Goal: Share content: Share content

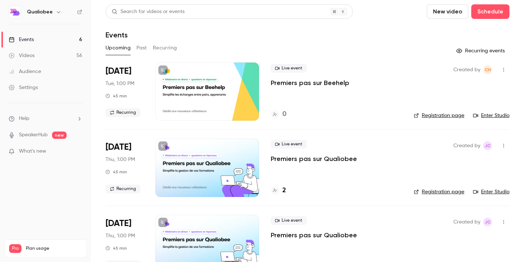
click at [232, 91] on div at bounding box center [207, 92] width 104 height 58
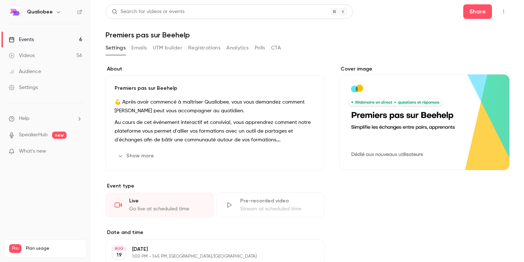
click at [505, 15] on button "button" at bounding box center [504, 12] width 12 height 12
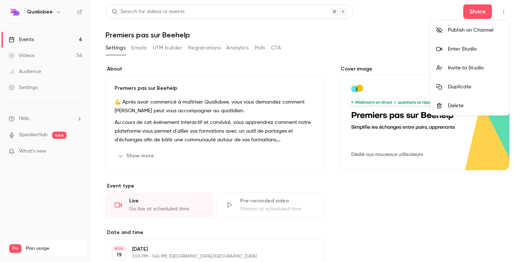
click at [389, 44] on div at bounding box center [262, 131] width 524 height 262
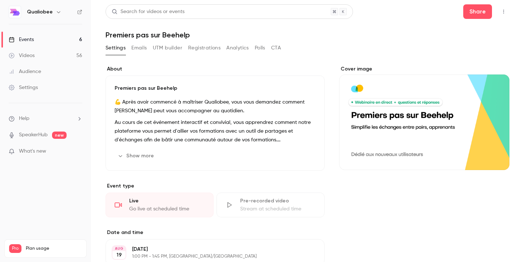
click at [198, 46] on button "Registrations" at bounding box center [204, 48] width 32 height 12
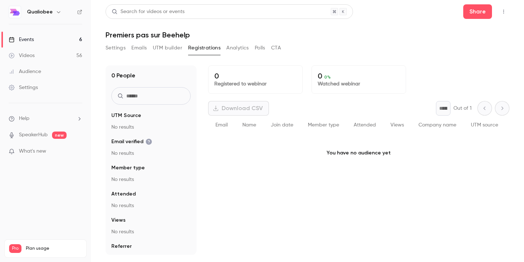
scroll to position [13, 0]
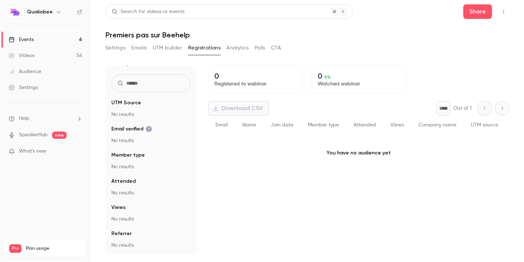
click at [122, 49] on button "Settings" at bounding box center [116, 48] width 20 height 12
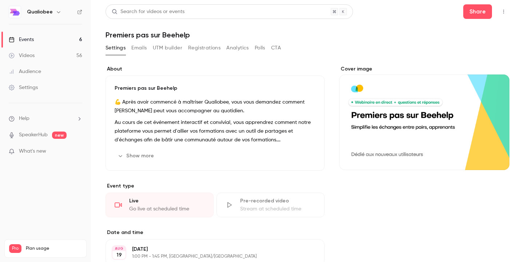
click at [219, 50] on button "Registrations" at bounding box center [204, 48] width 32 height 12
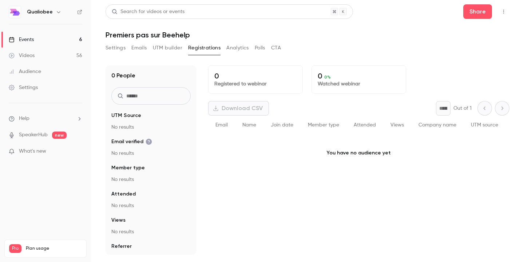
click at [119, 45] on button "Settings" at bounding box center [116, 48] width 20 height 12
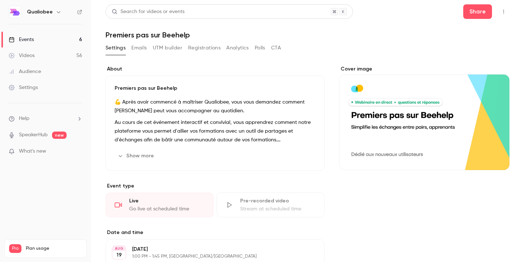
click at [200, 49] on button "Registrations" at bounding box center [204, 48] width 32 height 12
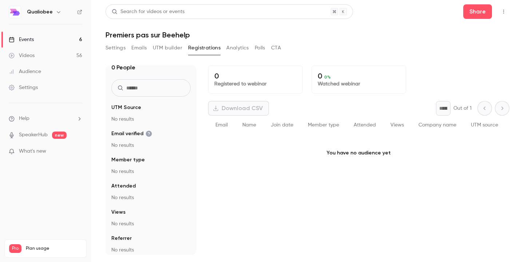
scroll to position [13, 0]
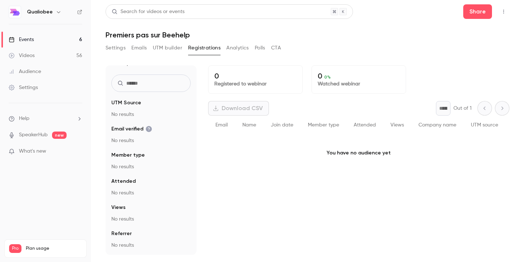
click at [117, 46] on button "Settings" at bounding box center [116, 48] width 20 height 12
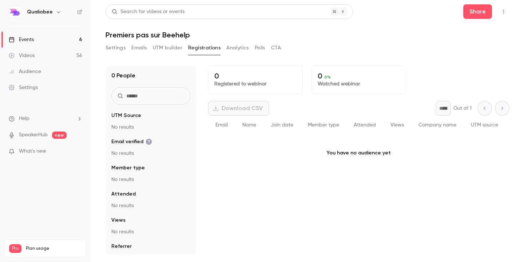
click at [31, 35] on link "Events 6" at bounding box center [45, 40] width 91 height 16
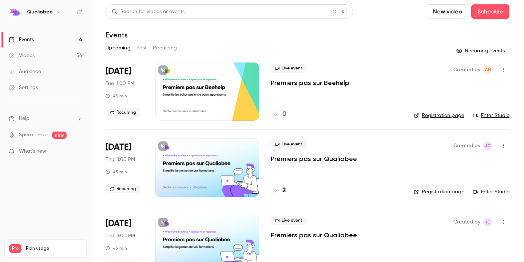
click at [506, 72] on icon "button" at bounding box center [504, 69] width 6 height 5
click at [449, 88] on div "Share" at bounding box center [475, 88] width 55 height 7
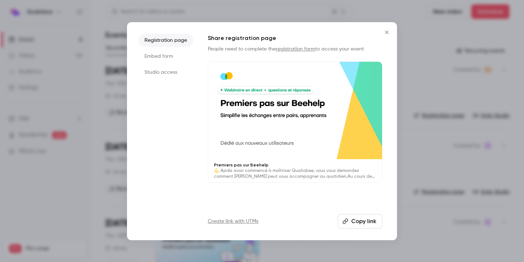
click at [362, 222] on button "Copy link" at bounding box center [360, 221] width 45 height 15
click at [389, 33] on icon "Close" at bounding box center [386, 32] width 9 height 6
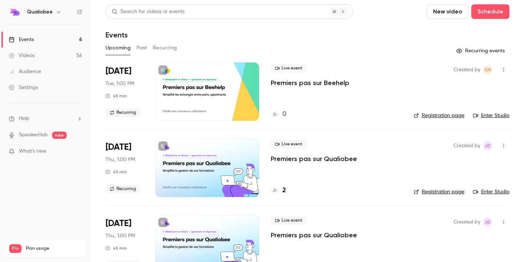
click at [144, 48] on button "Past" at bounding box center [141, 48] width 11 height 12
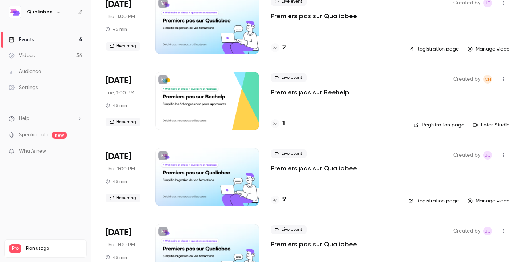
scroll to position [153, 0]
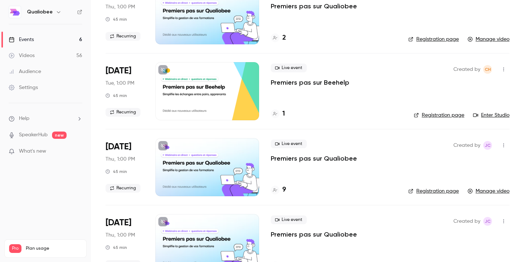
click at [37, 57] on link "Videos 56" at bounding box center [45, 56] width 91 height 16
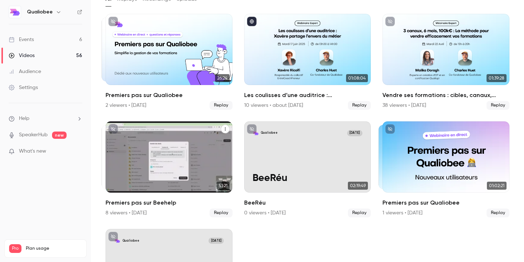
scroll to position [50, 0]
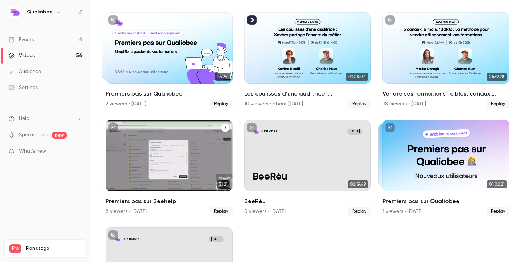
click at [142, 180] on div "Premiers pas sur Beehelp" at bounding box center [169, 155] width 127 height 71
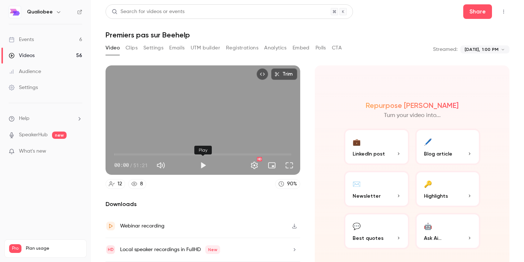
click at [205, 164] on button "Play" at bounding box center [203, 165] width 15 height 15
click at [263, 77] on button "Embed video" at bounding box center [262, 74] width 12 height 12
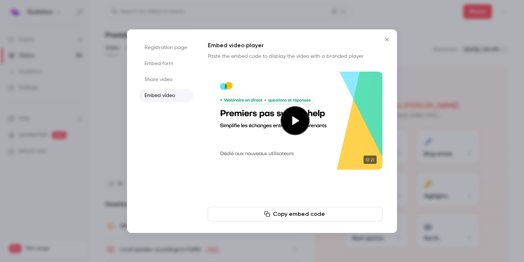
click at [159, 78] on li "Share video" at bounding box center [166, 79] width 55 height 13
click at [313, 217] on button "Copy link" at bounding box center [295, 214] width 175 height 15
click at [390, 40] on icon "Close" at bounding box center [386, 40] width 9 height 6
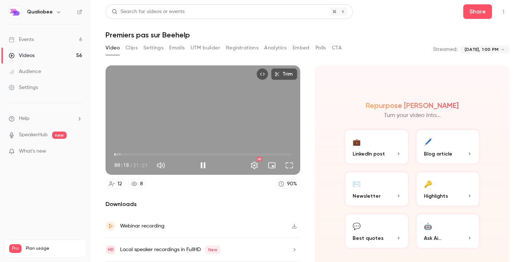
click at [162, 124] on div "Trim 00:18 00:18 / 51:21 HD" at bounding box center [203, 120] width 195 height 110
type input "****"
